Goal: Information Seeking & Learning: Learn about a topic

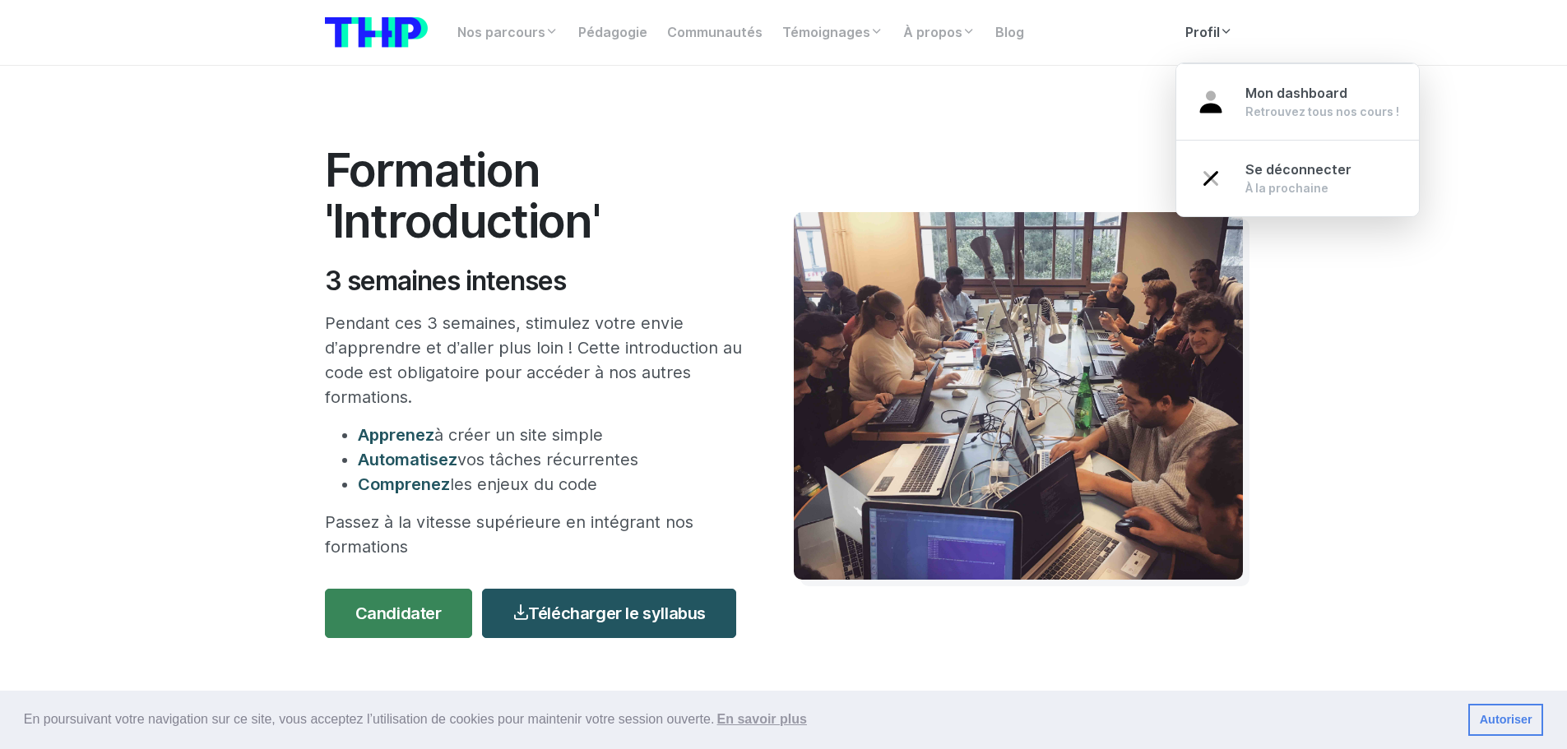
click at [1196, 24] on link "Profil" at bounding box center [1209, 32] width 67 height 33
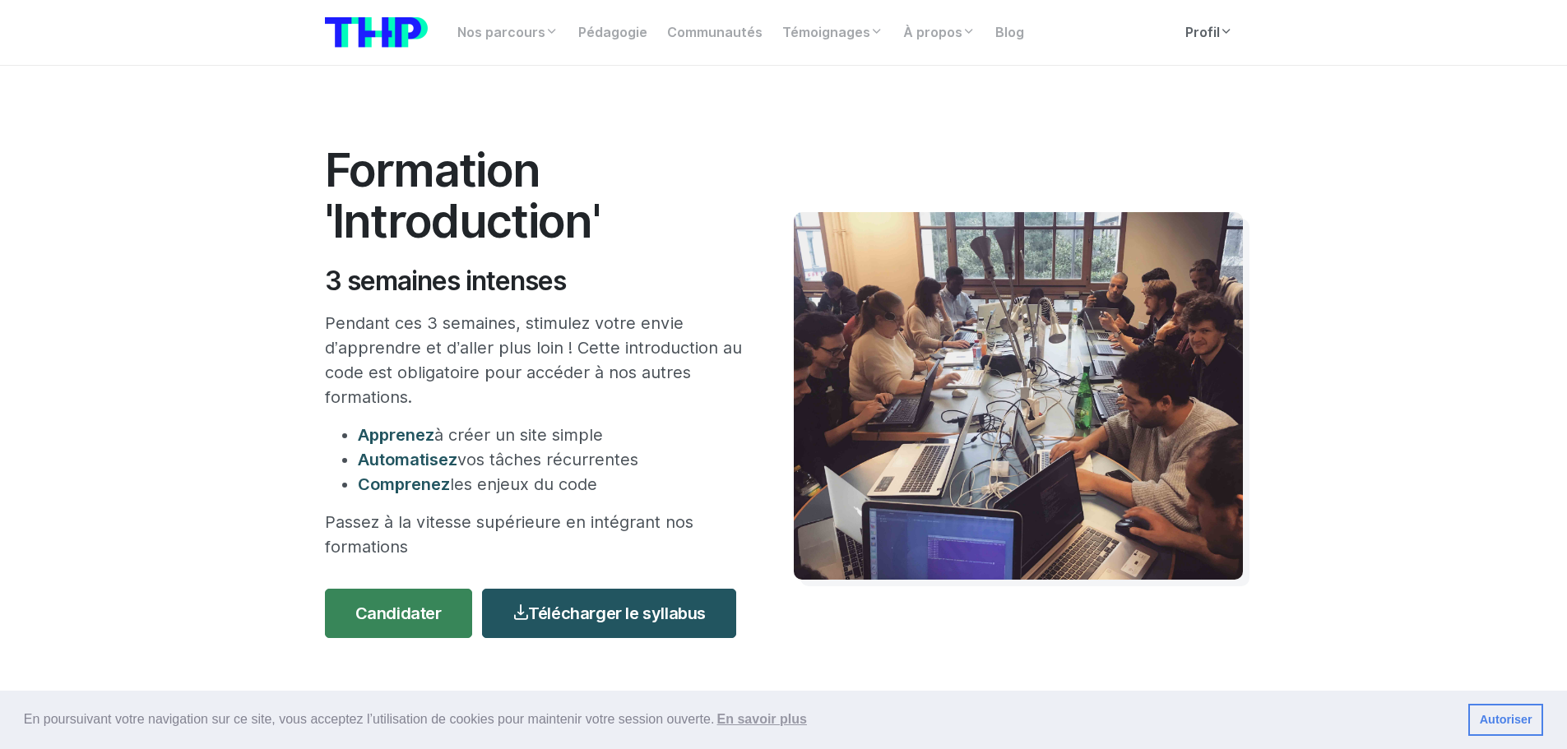
click at [1190, 30] on link "Profil" at bounding box center [1209, 32] width 67 height 33
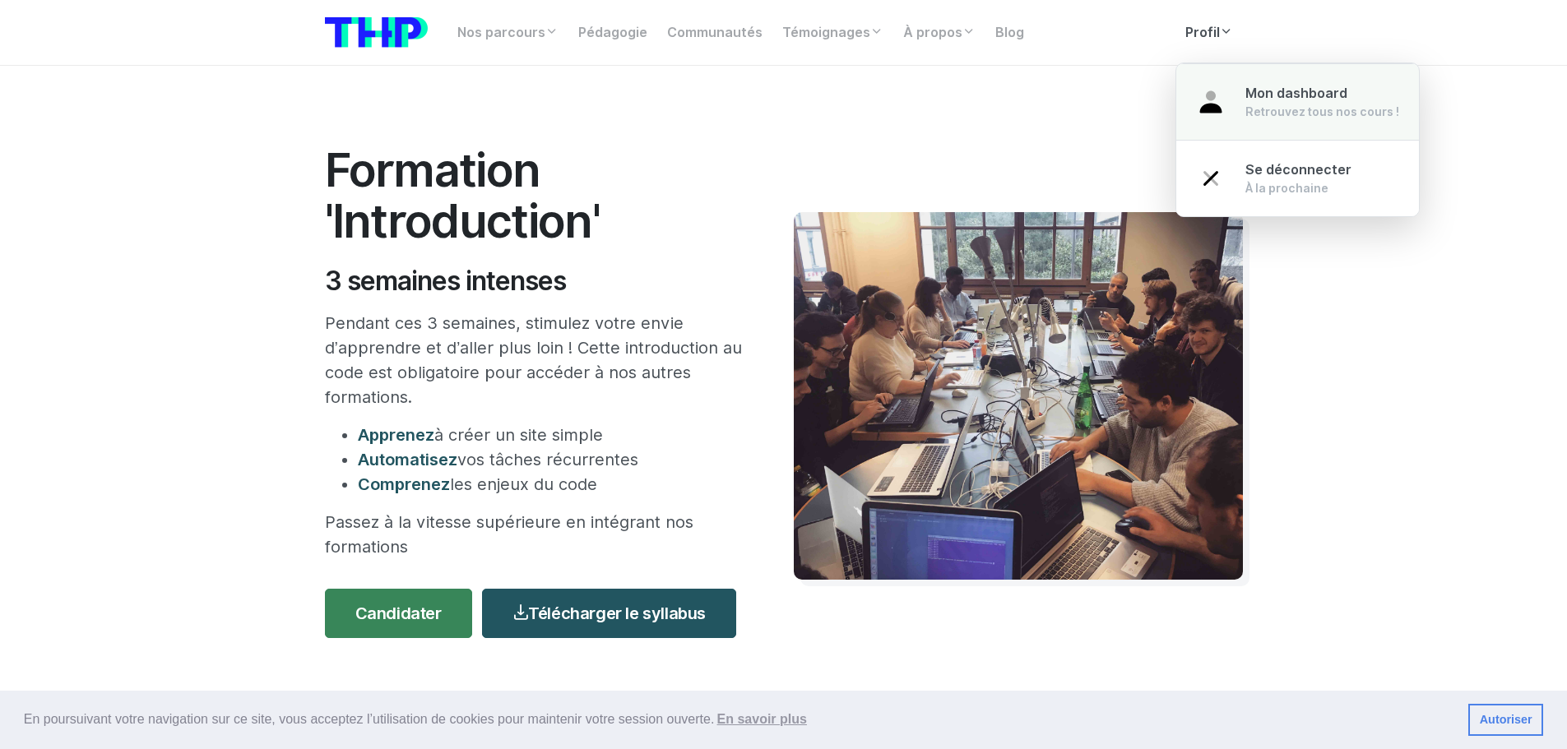
click at [1268, 104] on div "Retrouvez tous nos cours !" at bounding box center [1322, 112] width 154 height 16
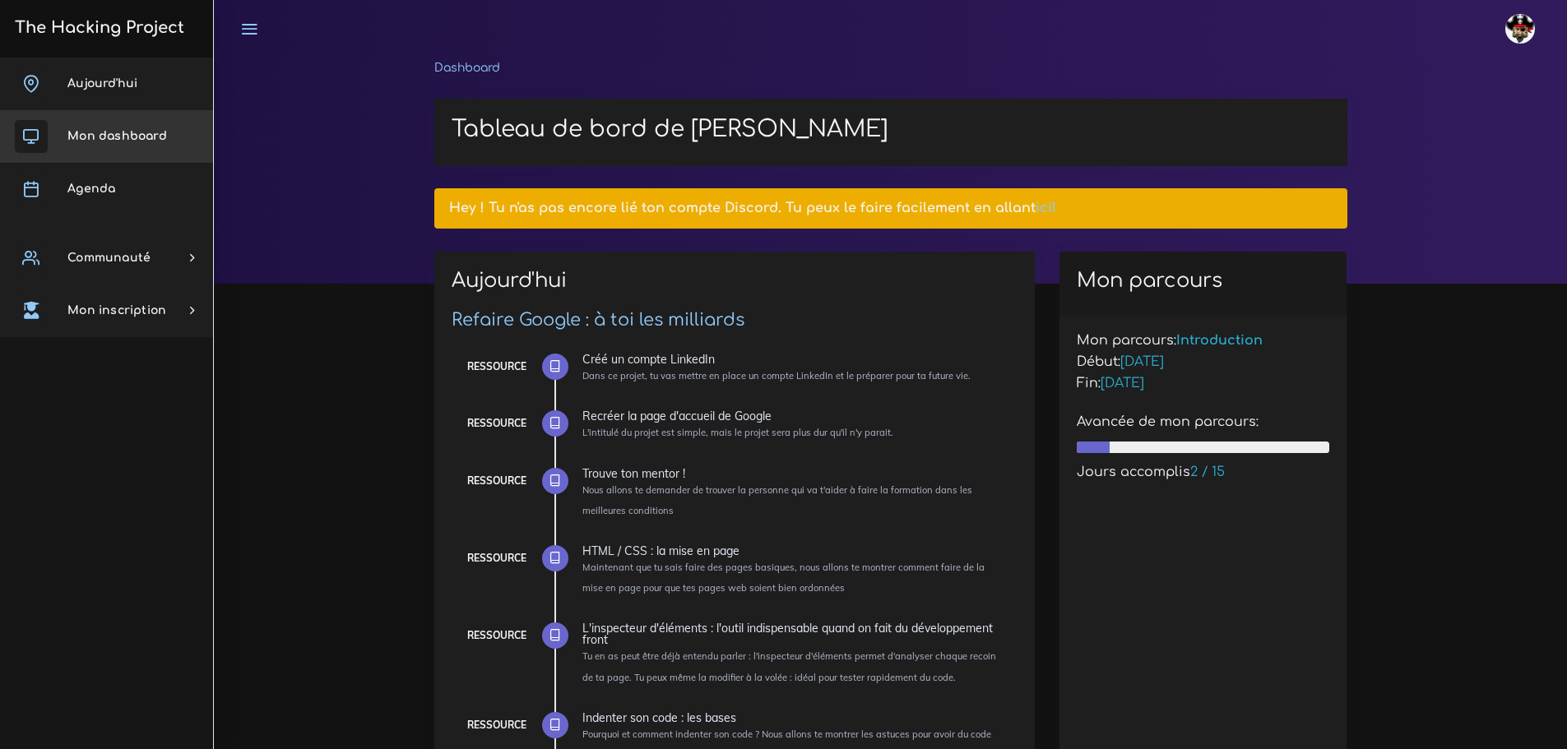
click at [140, 157] on link "Mon dashboard" at bounding box center [106, 136] width 213 height 53
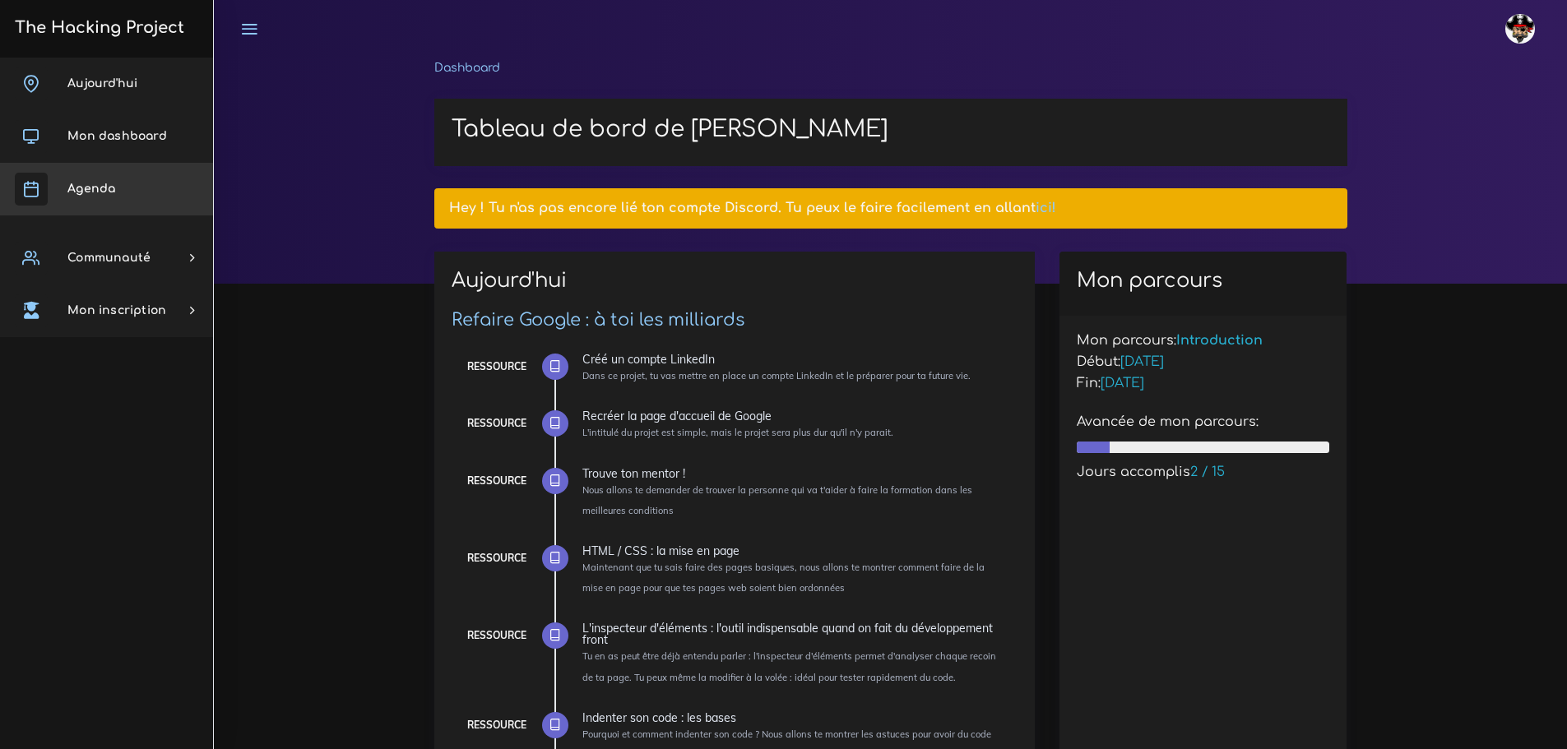
click at [131, 176] on link "Agenda" at bounding box center [106, 189] width 213 height 53
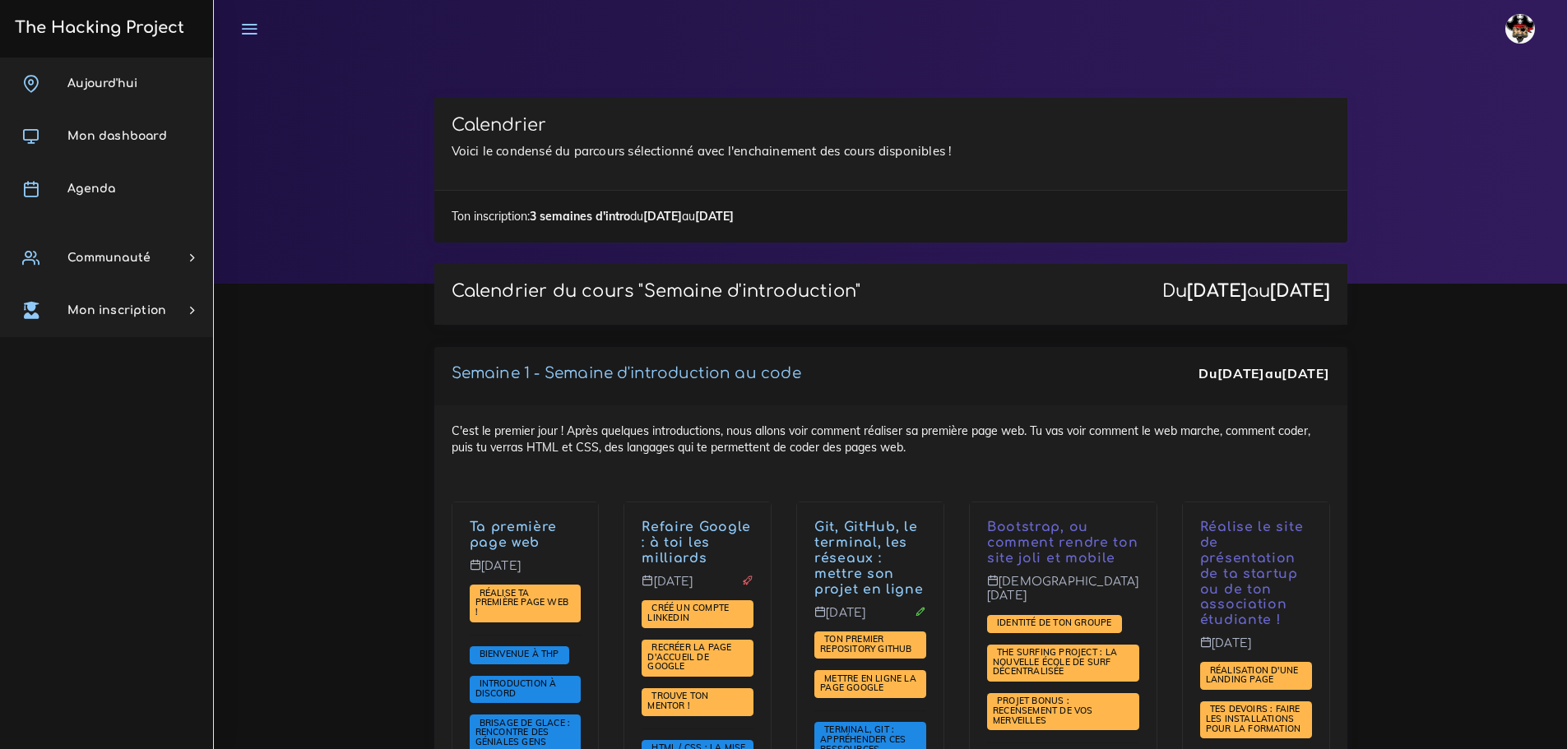
click at [130, 186] on link "Agenda" at bounding box center [106, 189] width 213 height 53
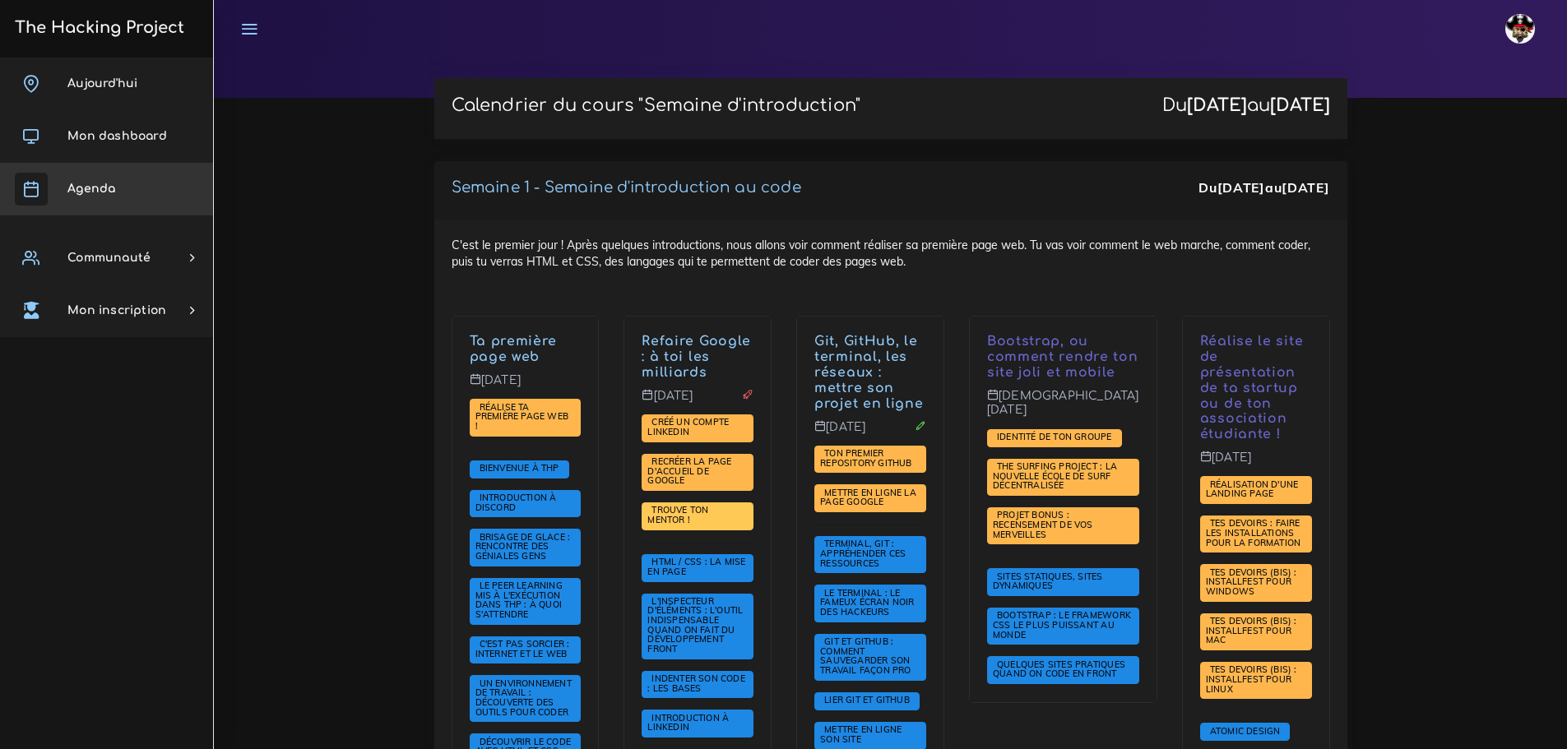
scroll to position [329, 0]
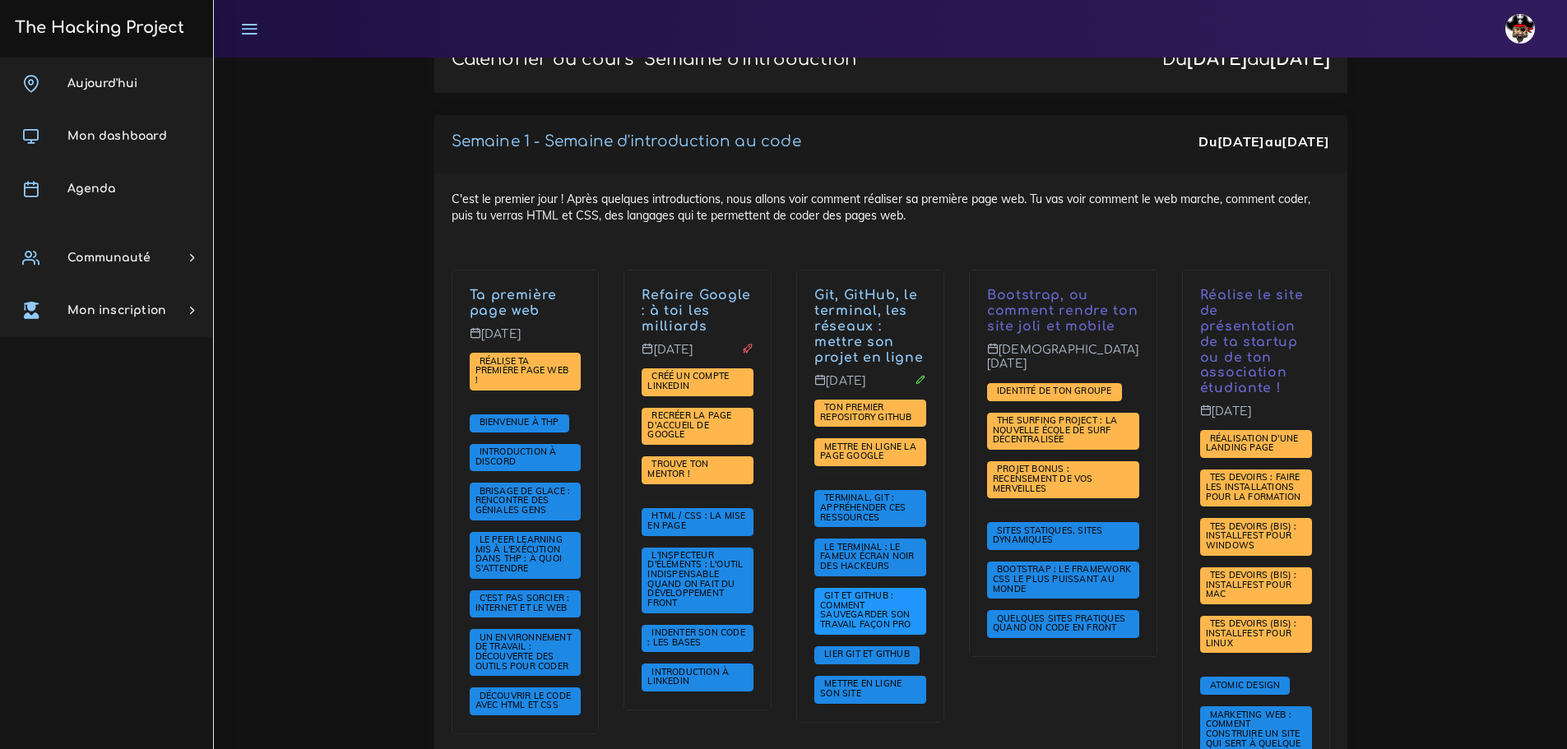
scroll to position [329, 0]
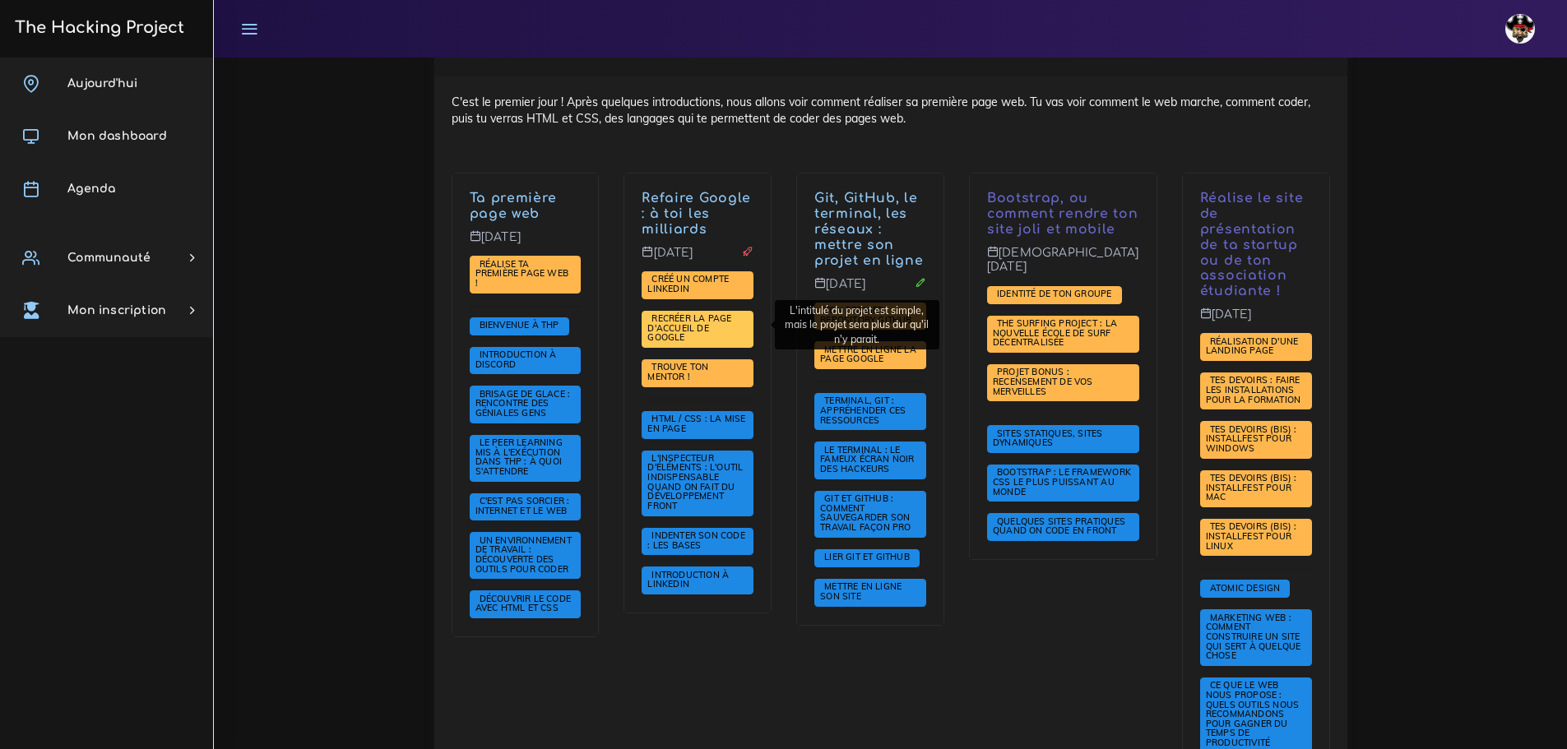
click at [731, 322] on span "Recréer la page d'accueil de Google" at bounding box center [689, 328] width 84 height 30
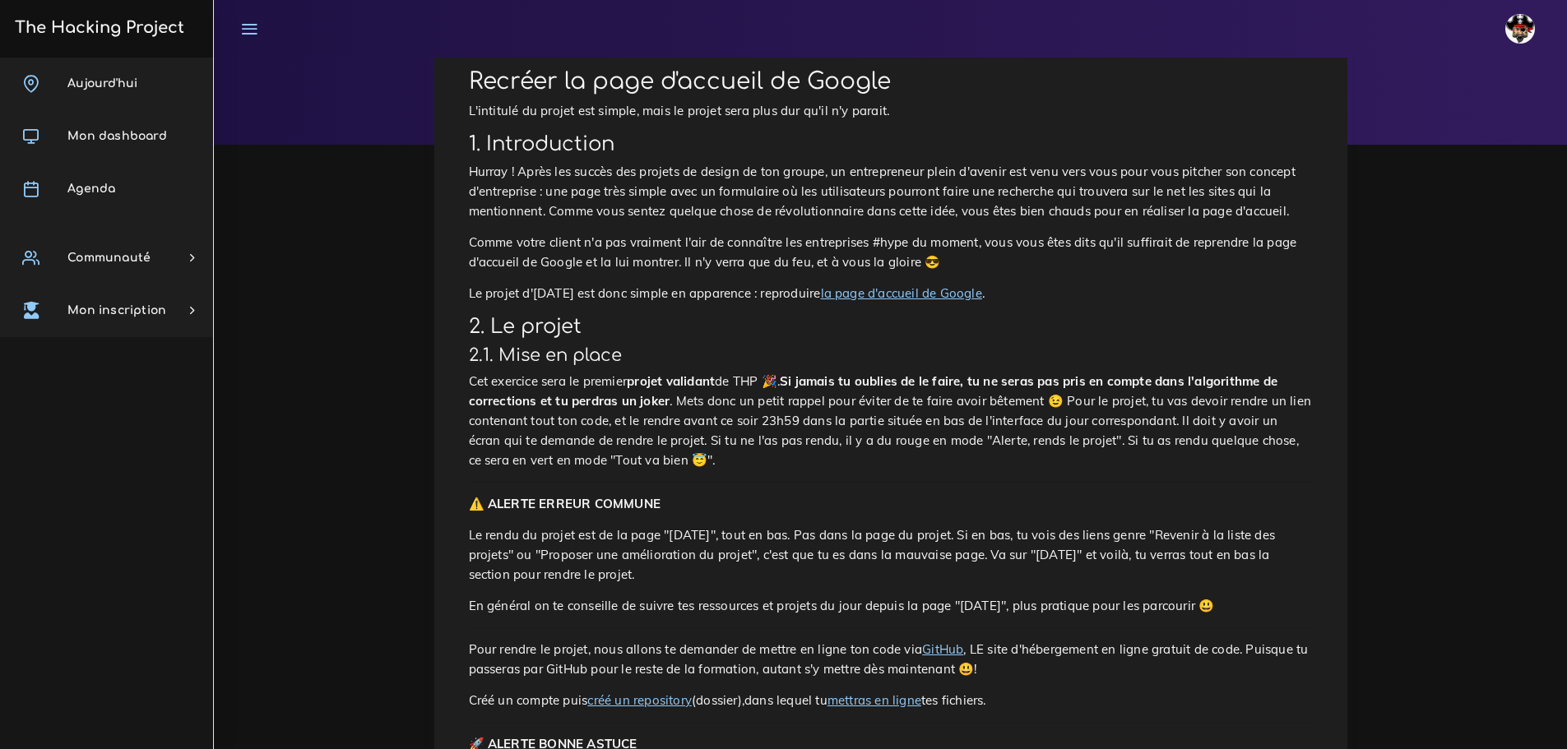
scroll to position [247, 0]
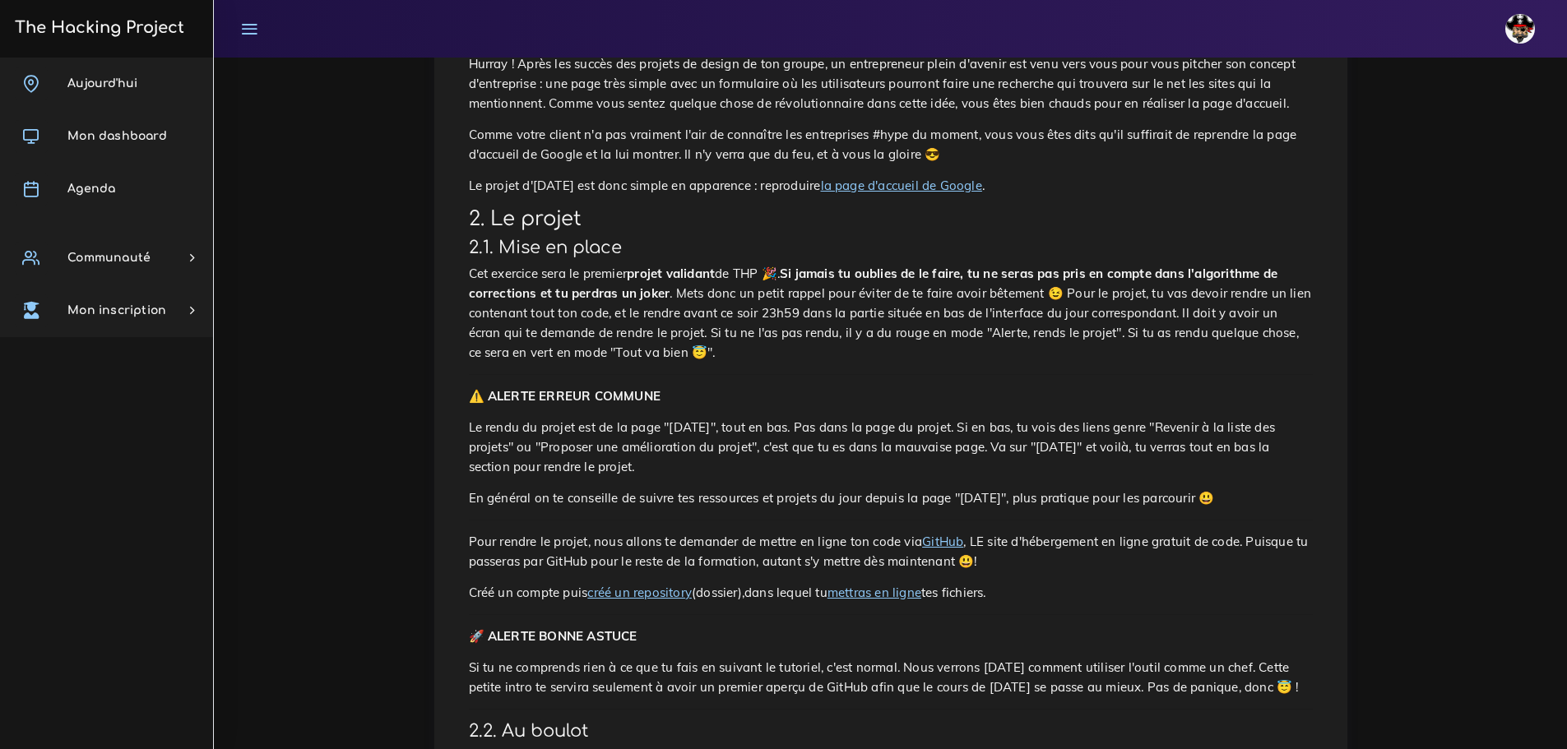
click at [951, 186] on link "la page d'accueil de Google" at bounding box center [901, 186] width 161 height 16
